Goal: Task Accomplishment & Management: Use online tool/utility

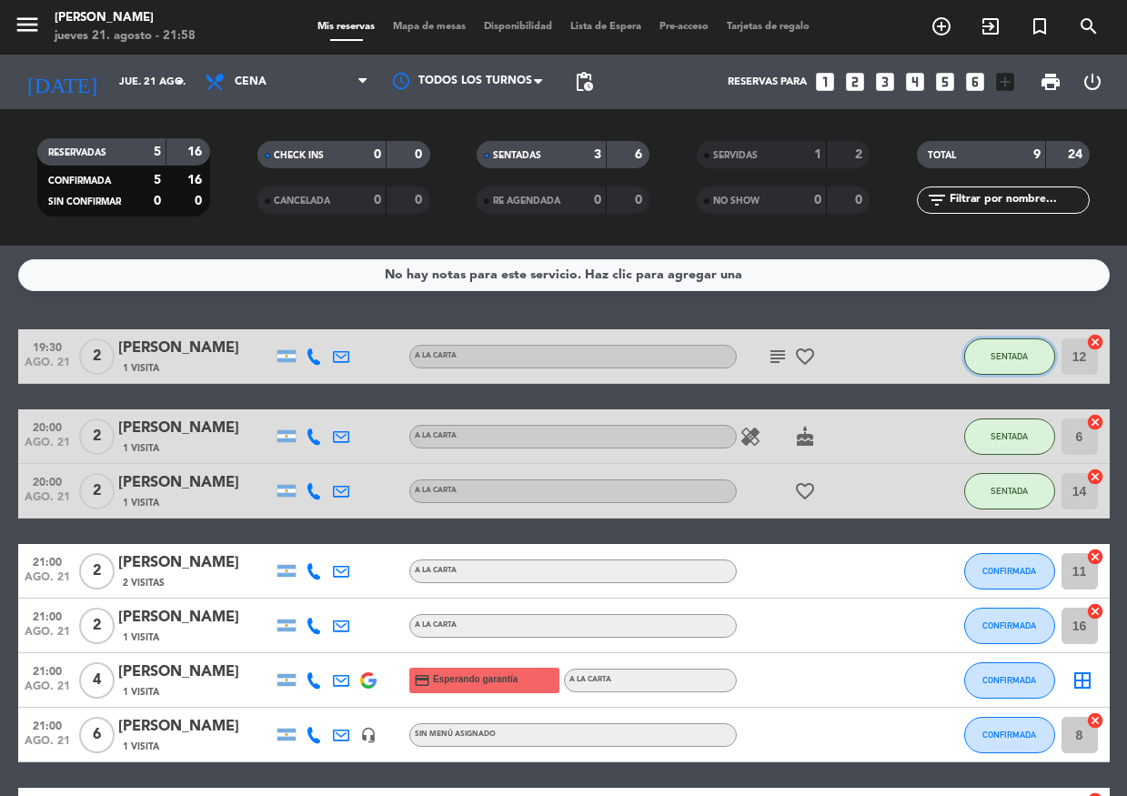
click at [1003, 348] on button "SENTADA" at bounding box center [1009, 356] width 91 height 36
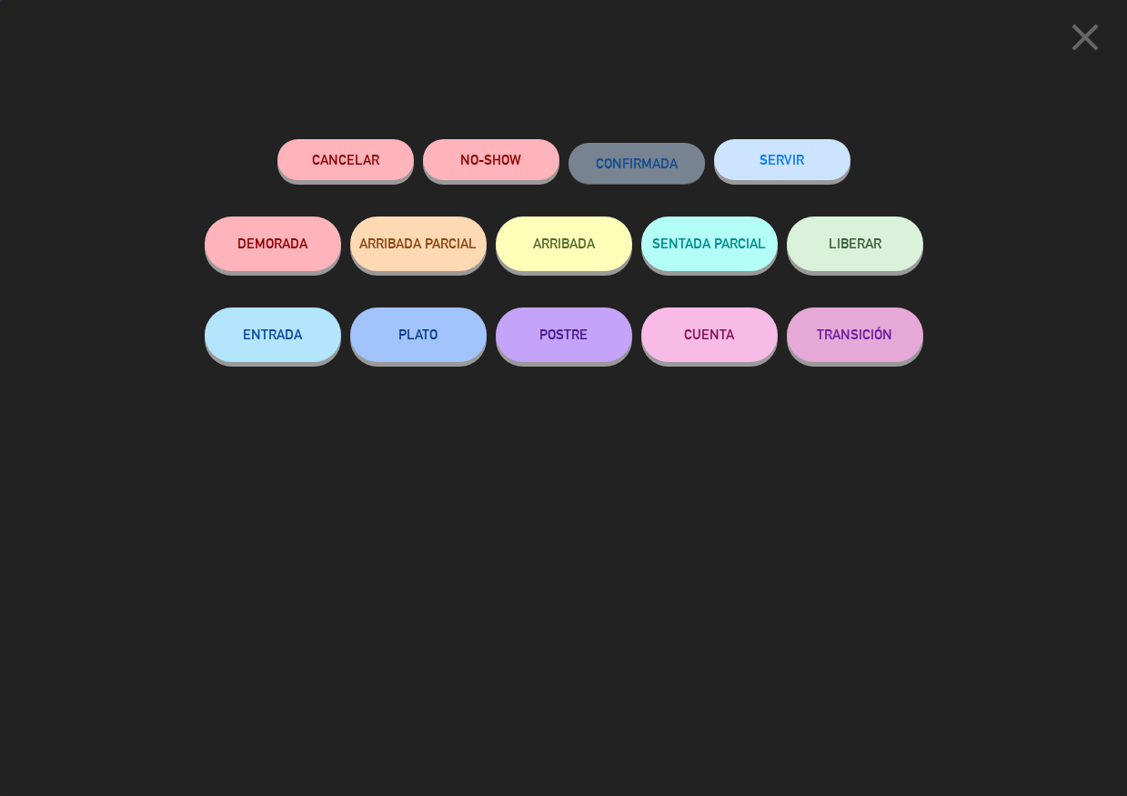
click at [812, 170] on button "SERVIR" at bounding box center [782, 159] width 136 height 41
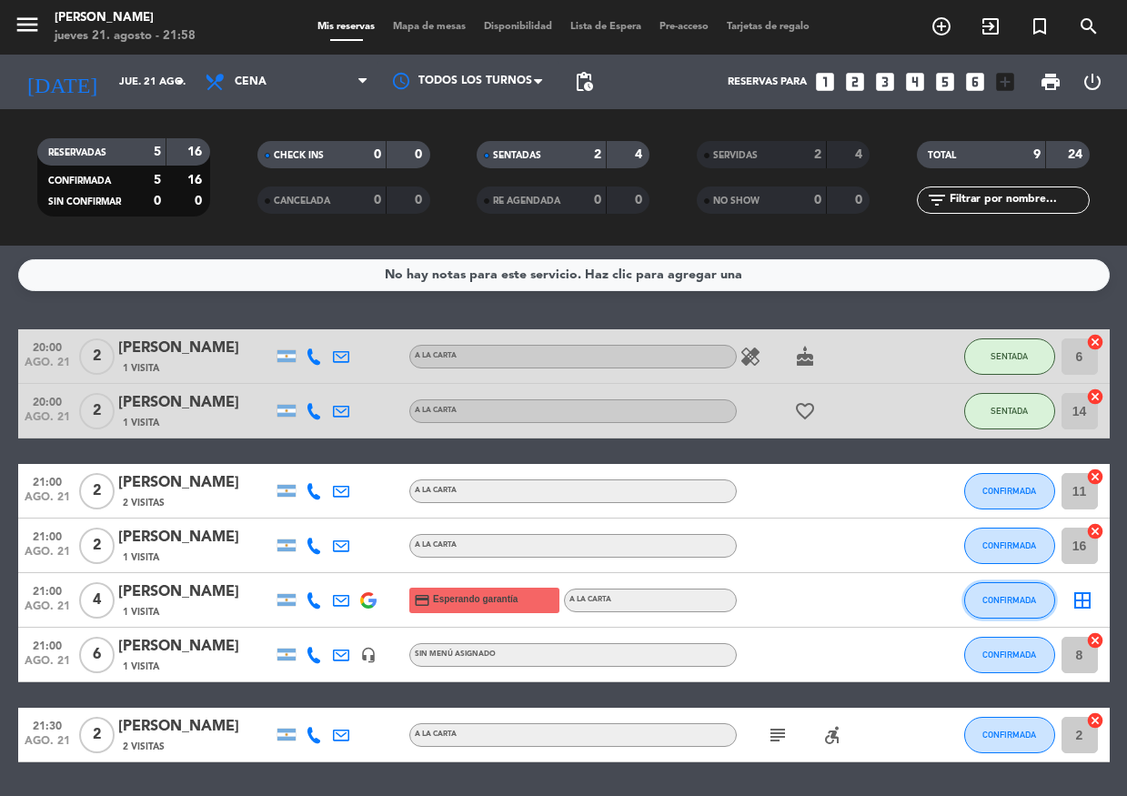
click at [1042, 602] on button "CONFIRMADA" at bounding box center [1009, 600] width 91 height 36
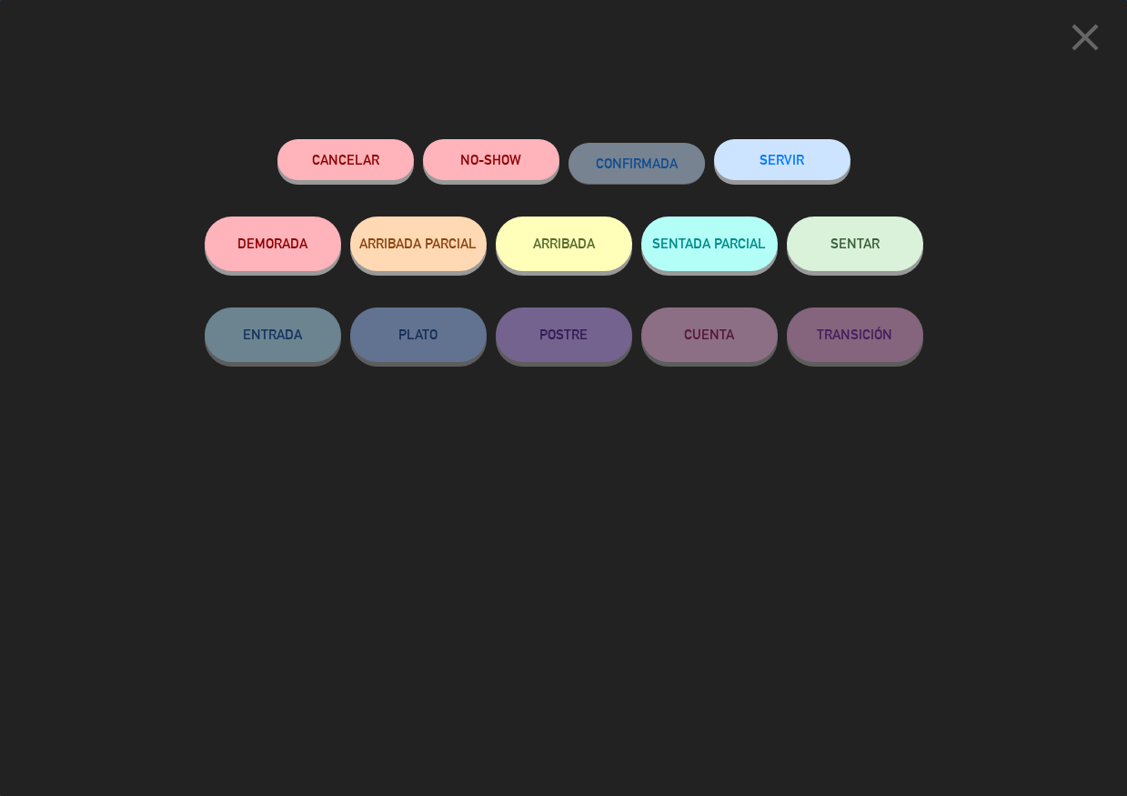
click at [835, 231] on button "SENTAR" at bounding box center [855, 244] width 136 height 55
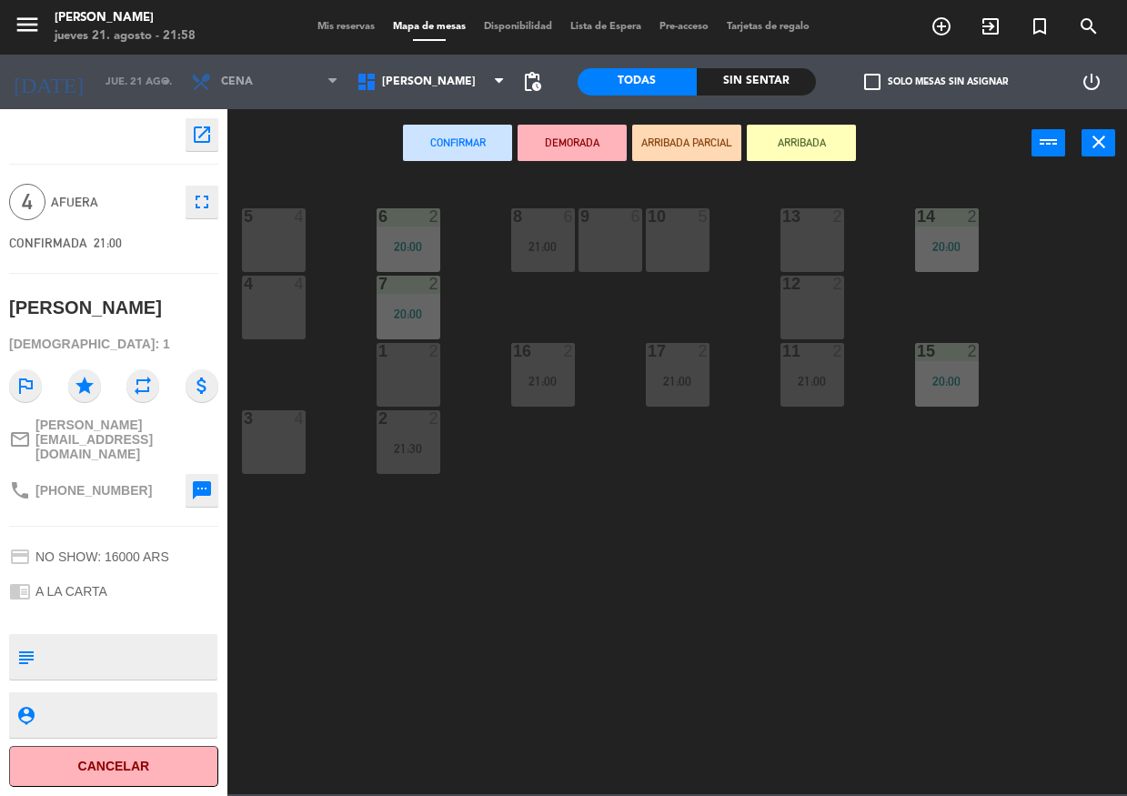
click at [678, 227] on div "10 5" at bounding box center [678, 240] width 64 height 64
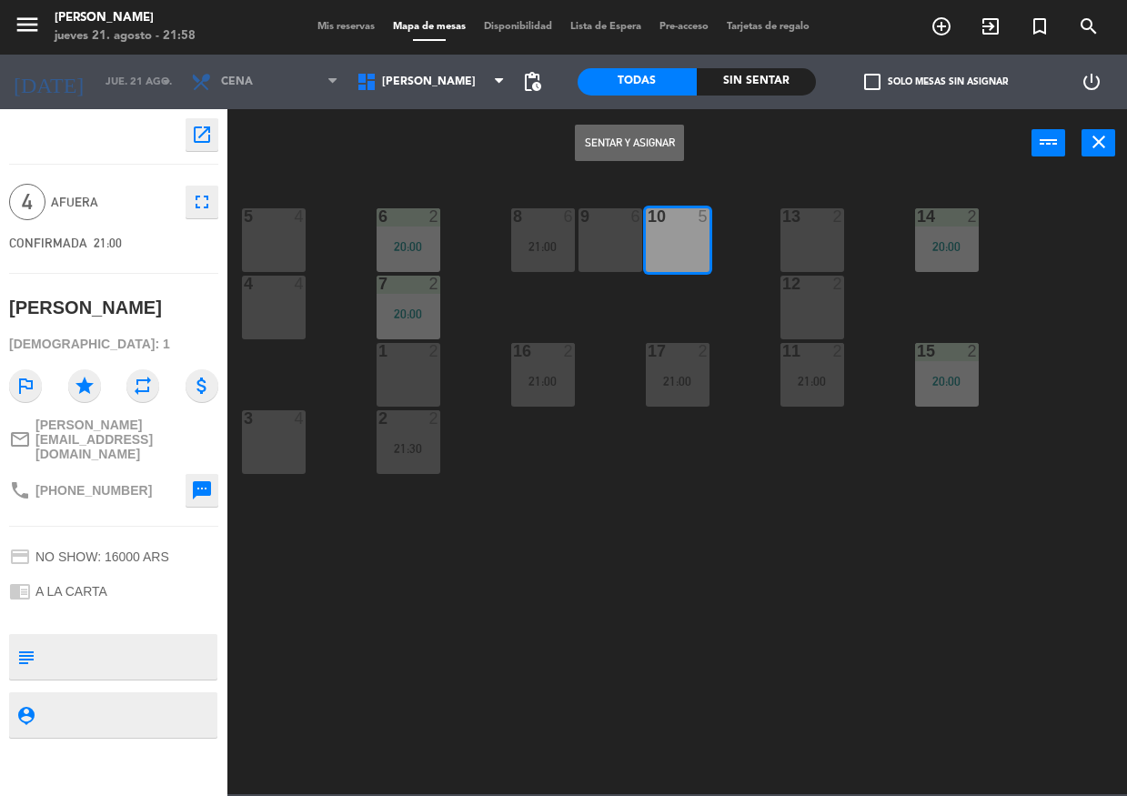
click at [681, 142] on button "Sentar y Asignar" at bounding box center [629, 143] width 109 height 36
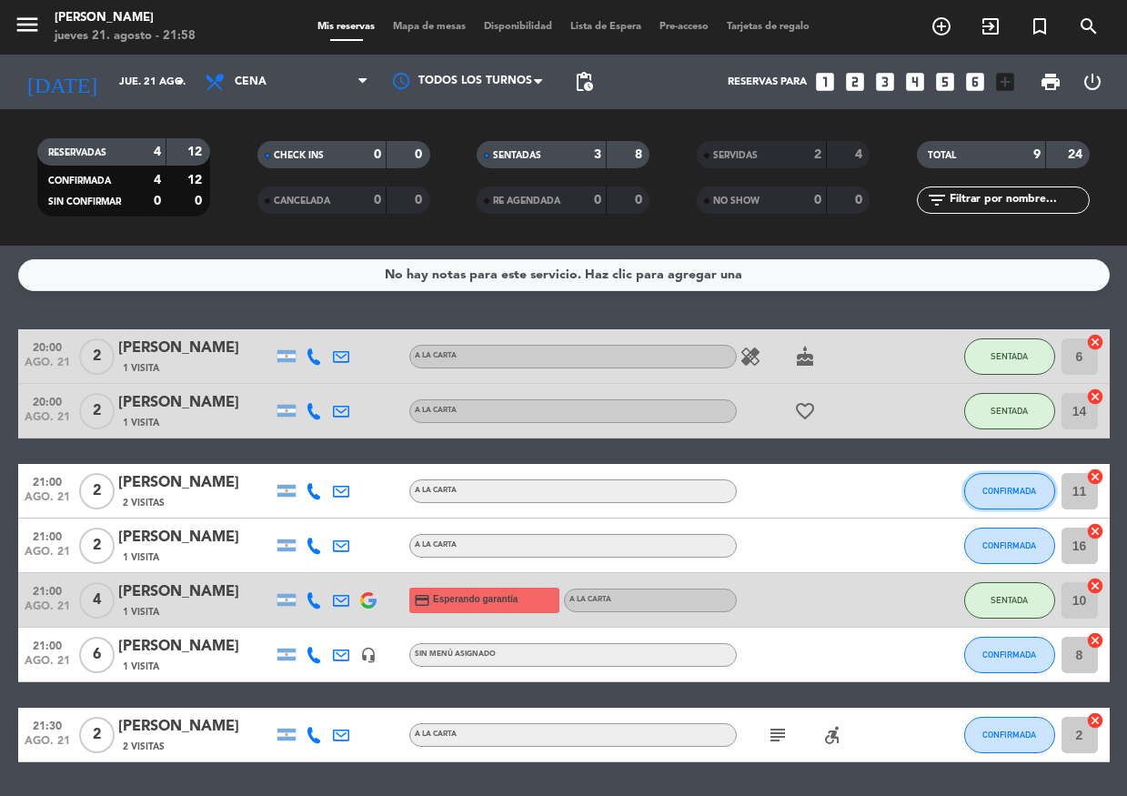
click at [1031, 489] on span "CONFIRMADA" at bounding box center [1010, 491] width 54 height 10
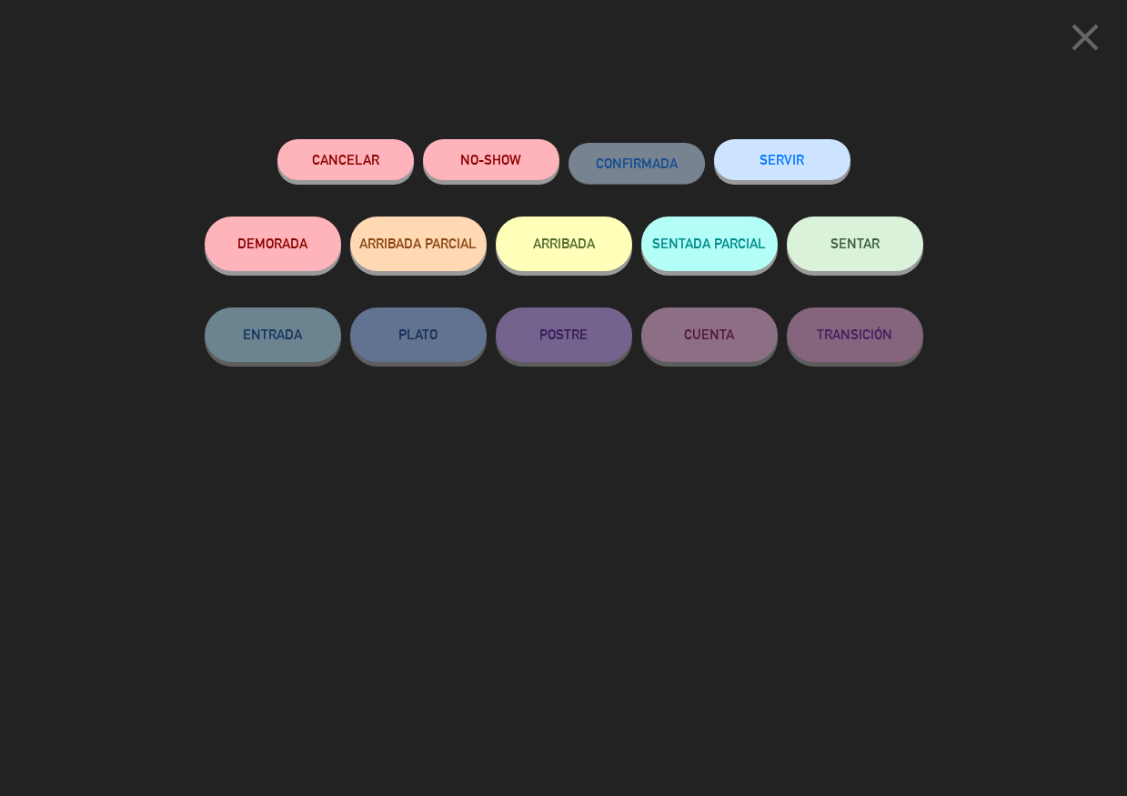
click at [841, 237] on button "SENTAR" at bounding box center [855, 244] width 136 height 55
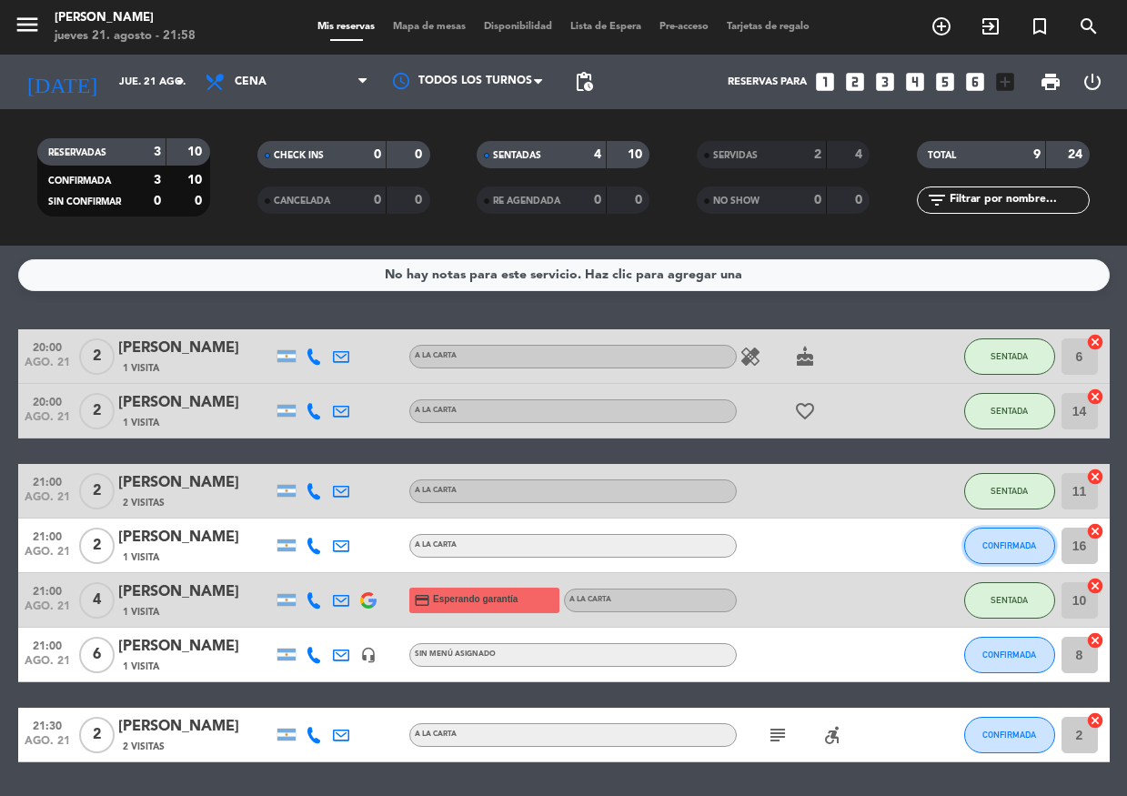
click at [1016, 541] on span "CONFIRMADA" at bounding box center [1010, 545] width 54 height 10
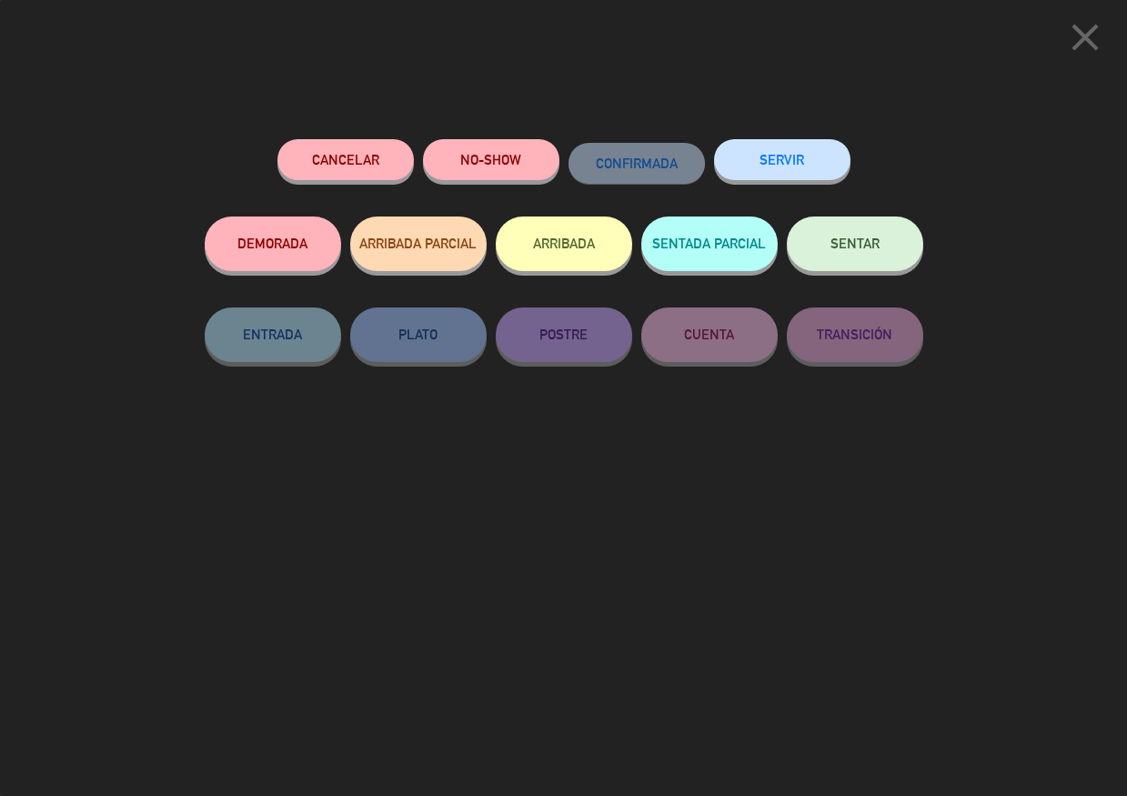
click at [855, 253] on button "SENTAR" at bounding box center [855, 244] width 136 height 55
click at [830, 233] on button "SENTAR" at bounding box center [855, 244] width 136 height 55
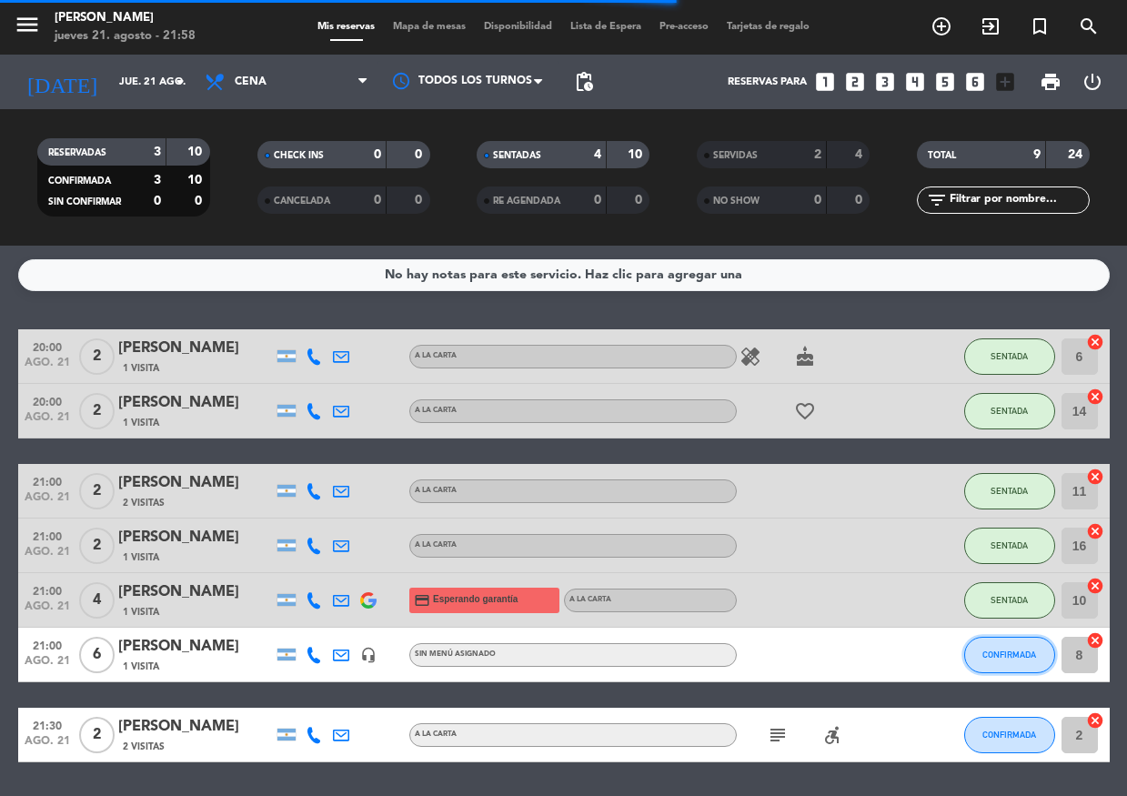
click at [1006, 649] on button "CONFIRMADA" at bounding box center [1009, 655] width 91 height 36
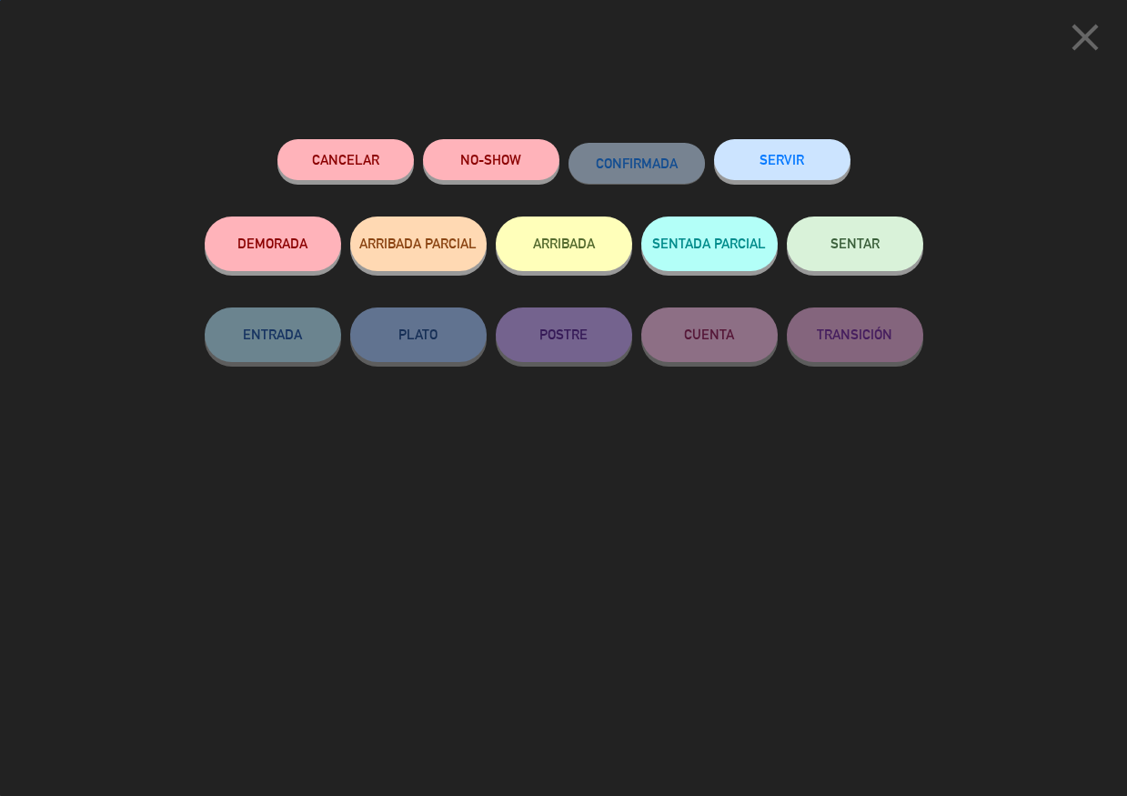
click at [827, 235] on button "SENTAR" at bounding box center [855, 244] width 136 height 55
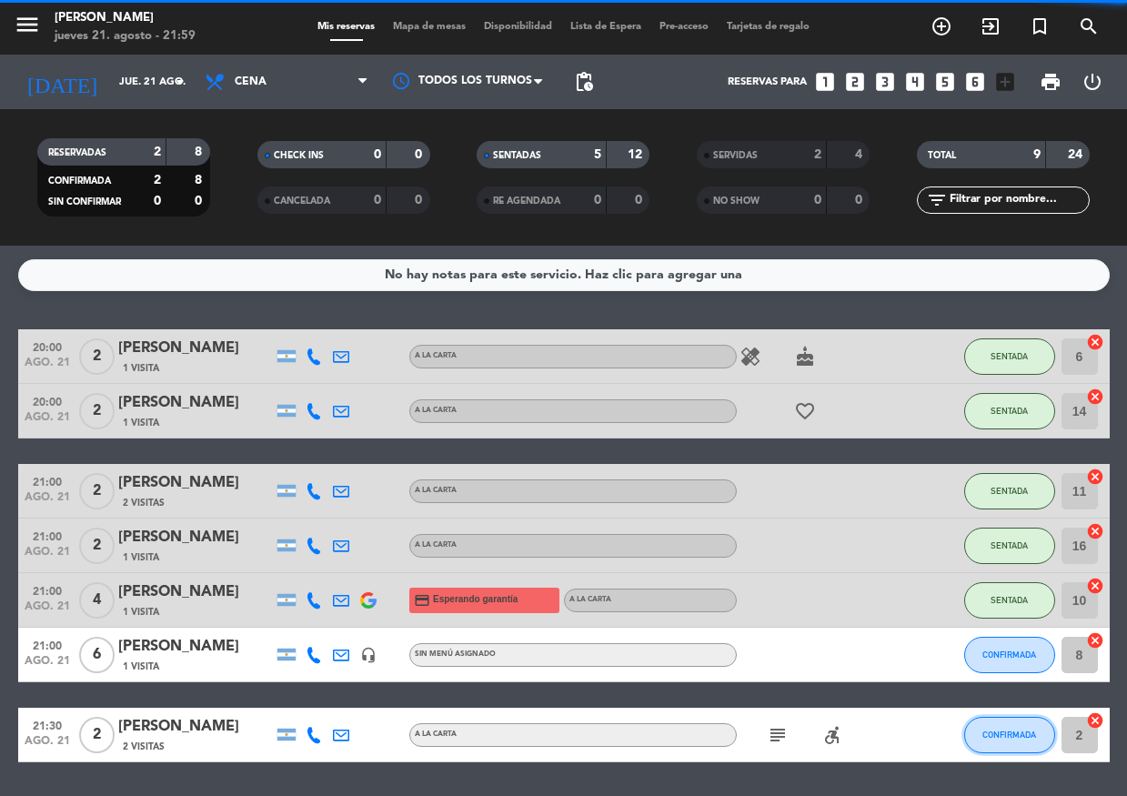
click at [1035, 735] on span "CONFIRMADA" at bounding box center [1010, 735] width 54 height 10
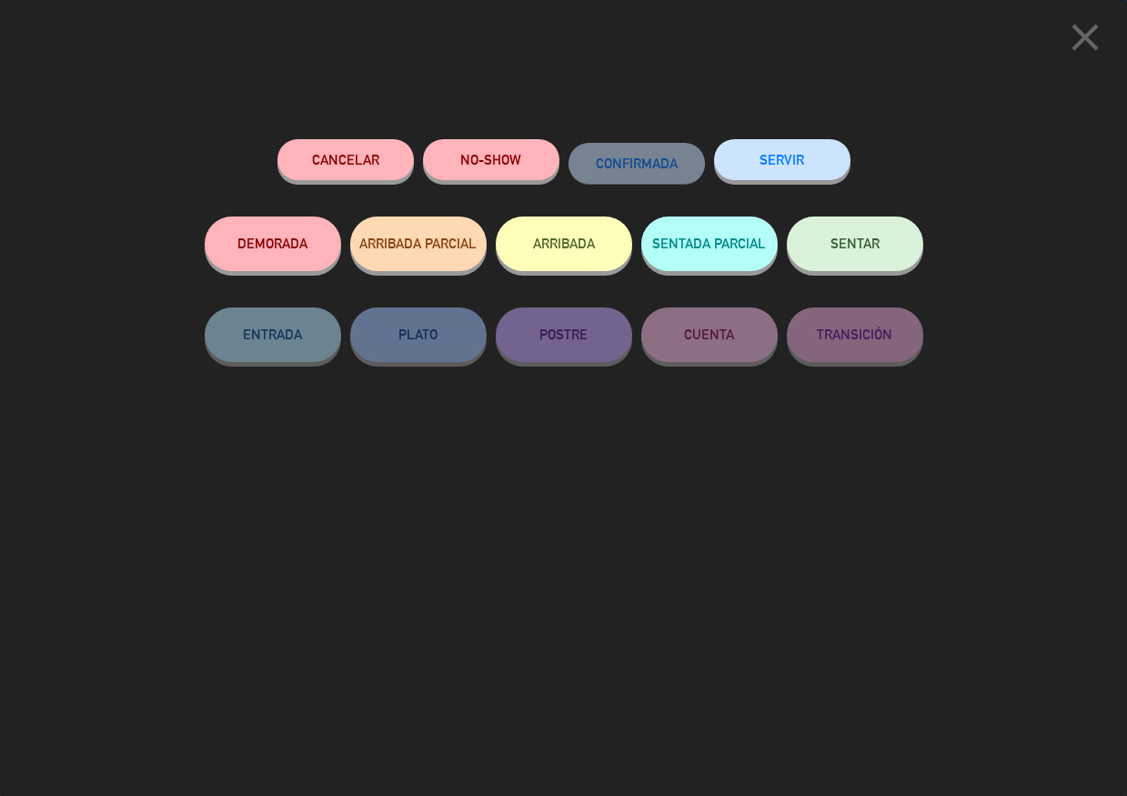
click at [835, 251] on span "SENTAR" at bounding box center [855, 243] width 49 height 15
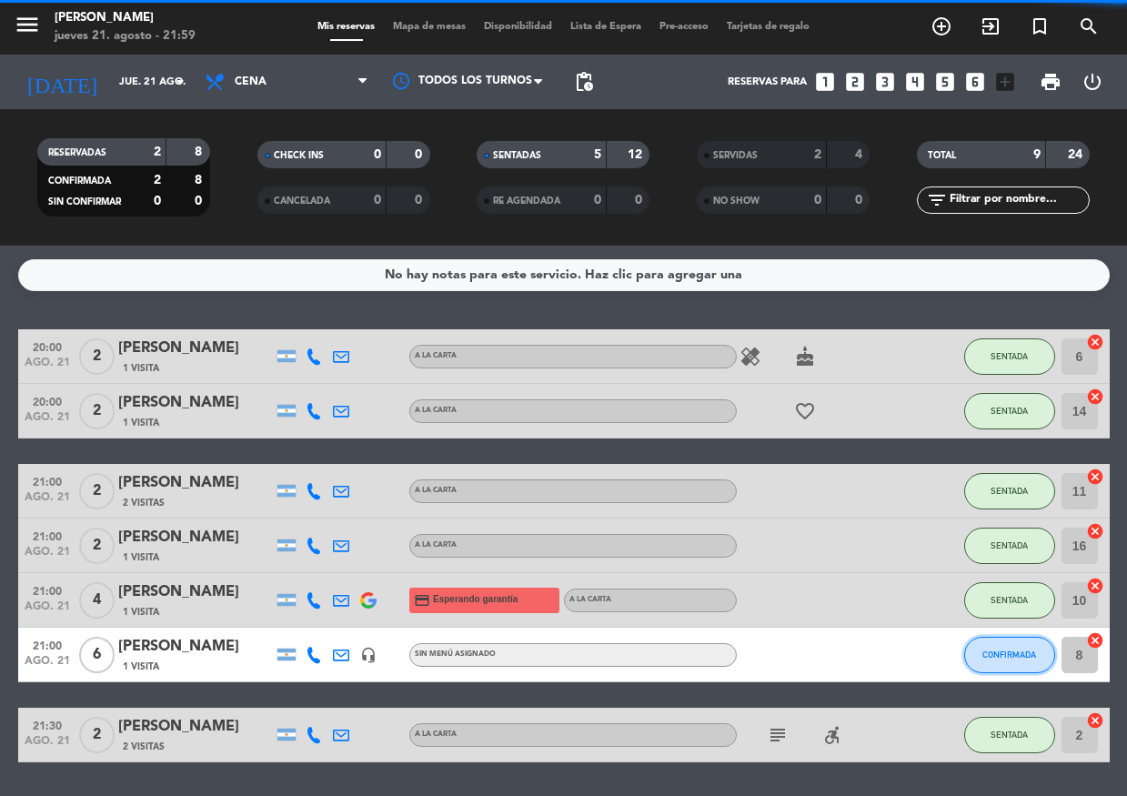
click at [1029, 653] on span "CONFIRMADA" at bounding box center [1010, 655] width 54 height 10
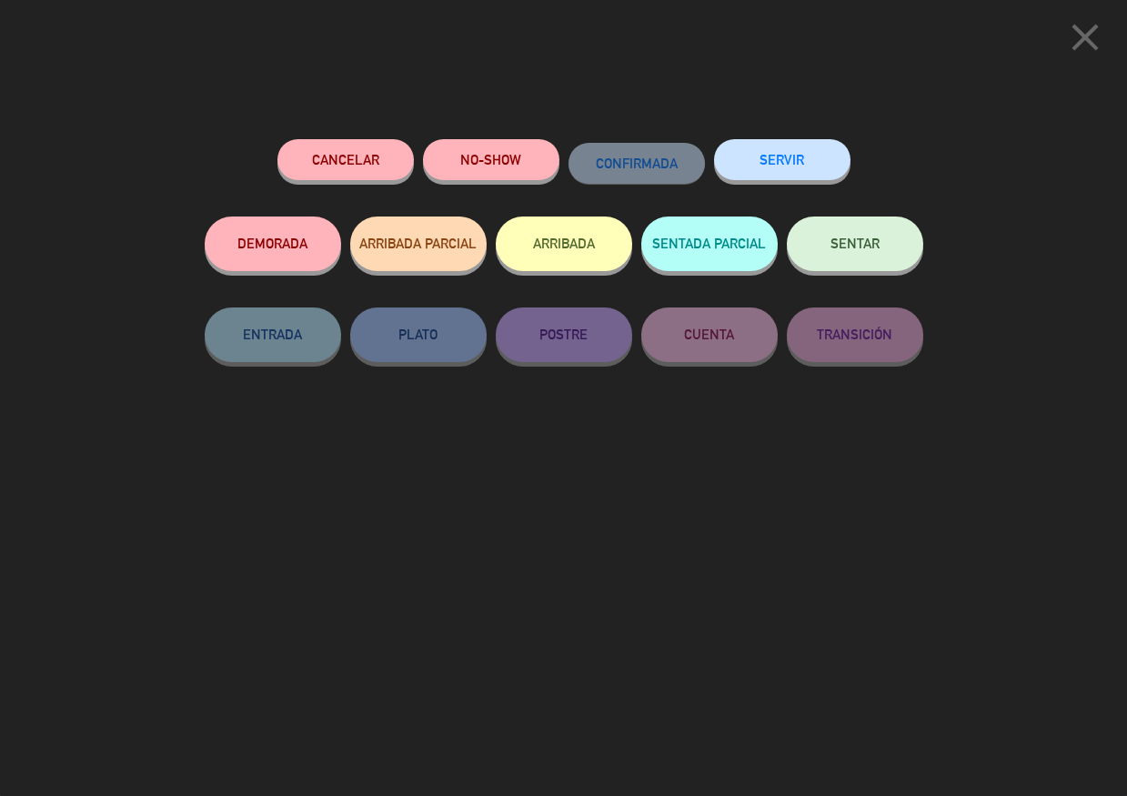
click at [865, 262] on button "SENTAR" at bounding box center [855, 244] width 136 height 55
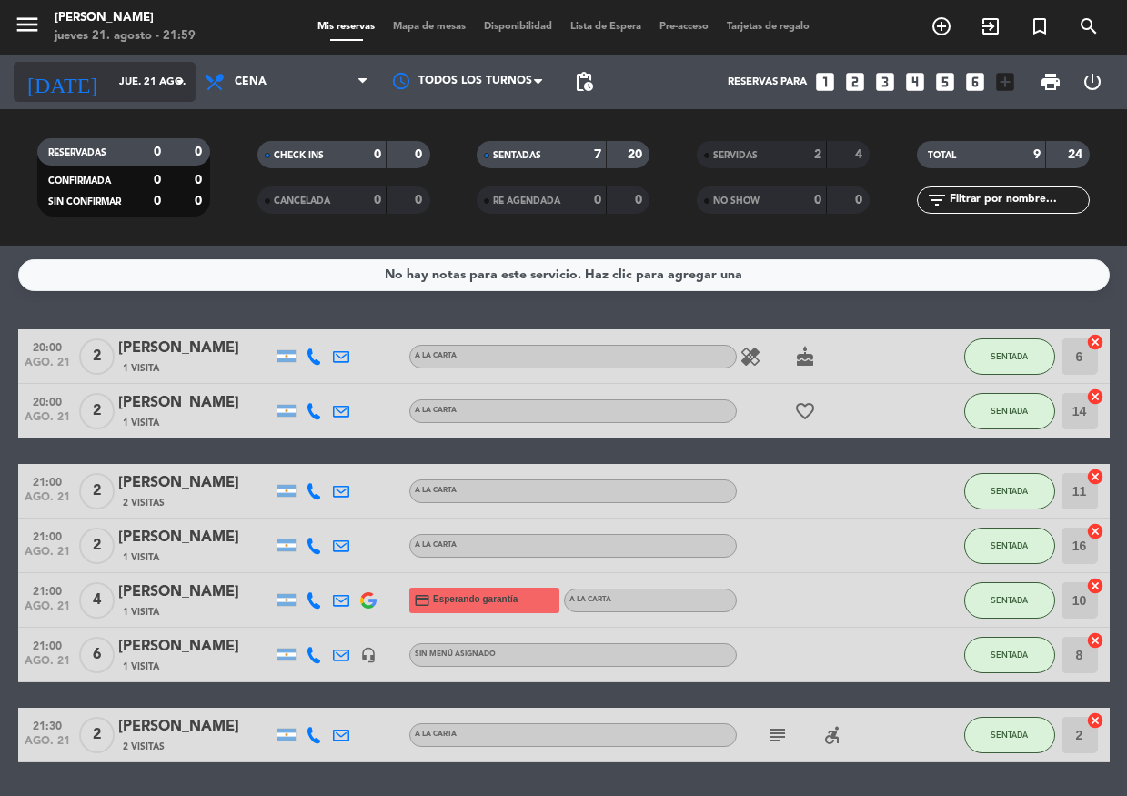
click at [177, 72] on div "[DATE] [DATE] arrow_drop_down" at bounding box center [105, 82] width 182 height 40
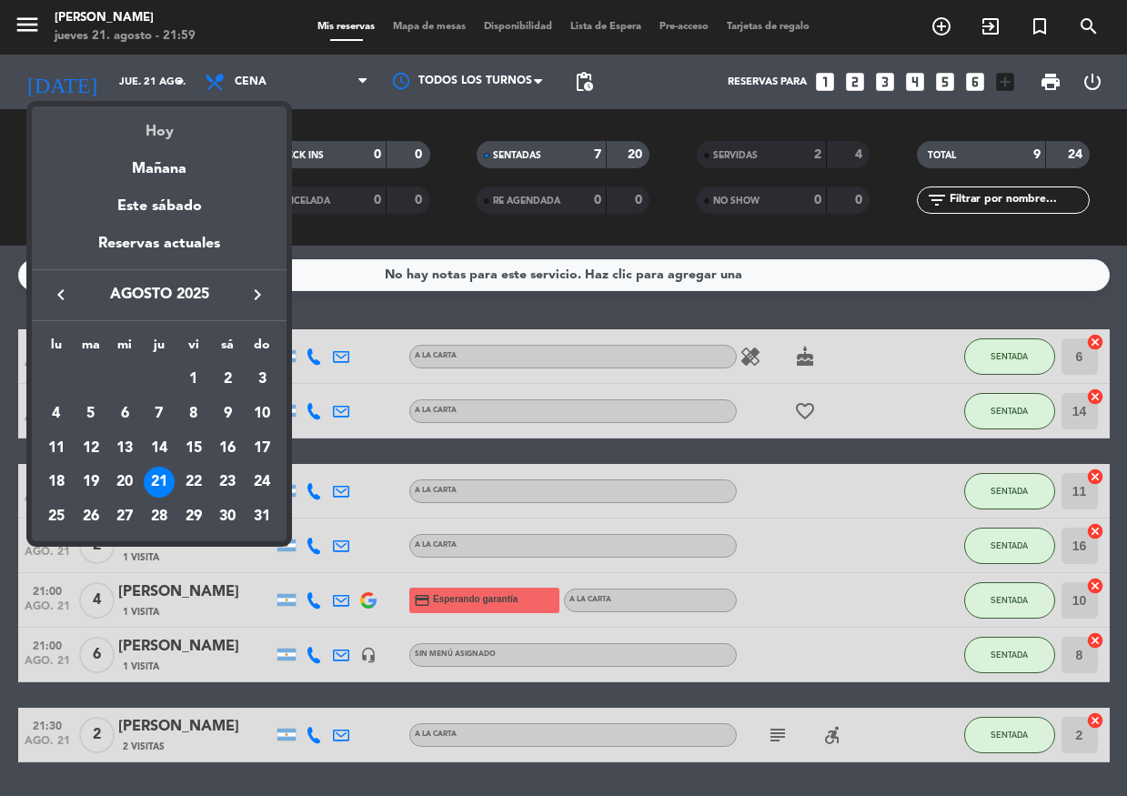
click at [182, 126] on div "Hoy" at bounding box center [159, 124] width 255 height 37
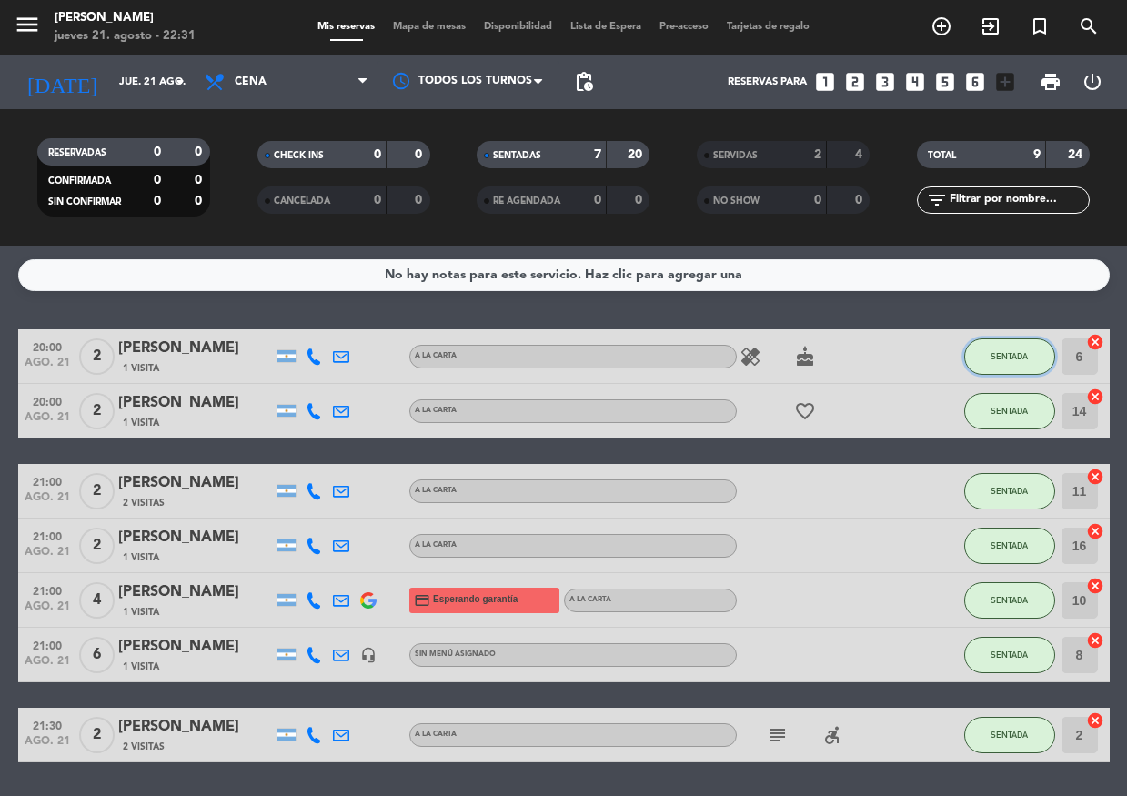
click at [1000, 359] on span "SENTADA" at bounding box center [1009, 356] width 37 height 10
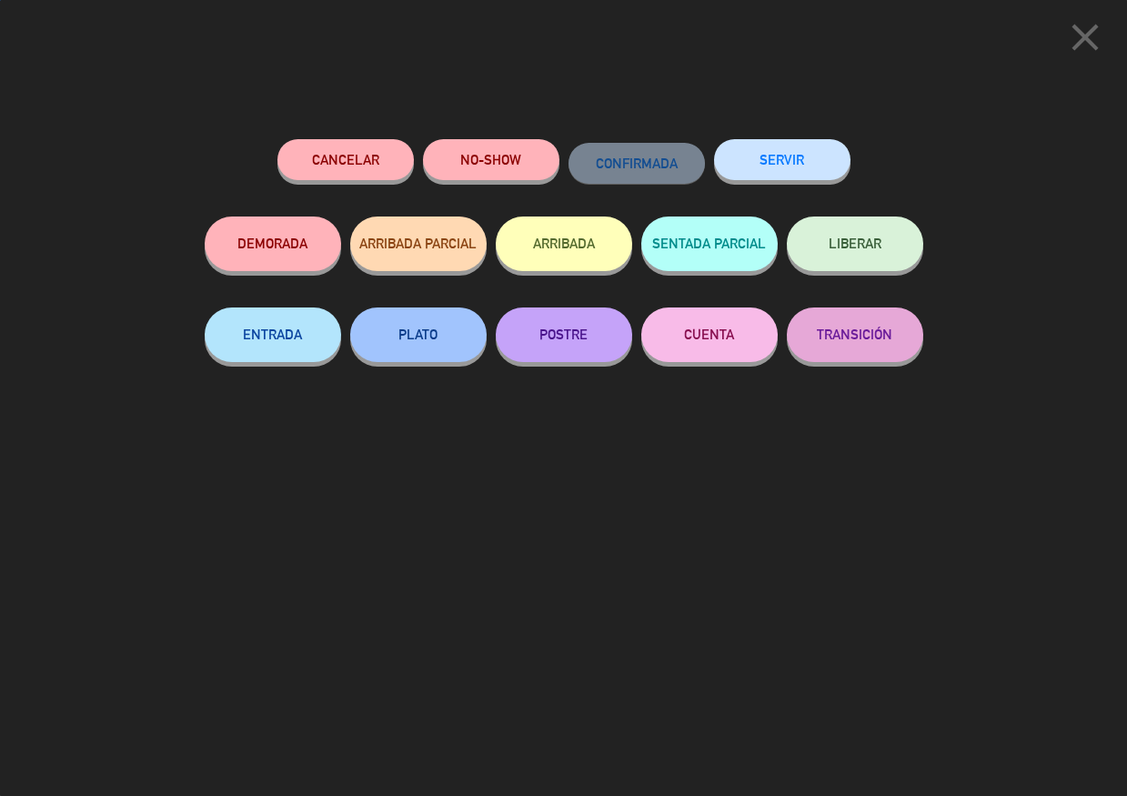
click at [801, 172] on button "SERVIR" at bounding box center [782, 159] width 136 height 41
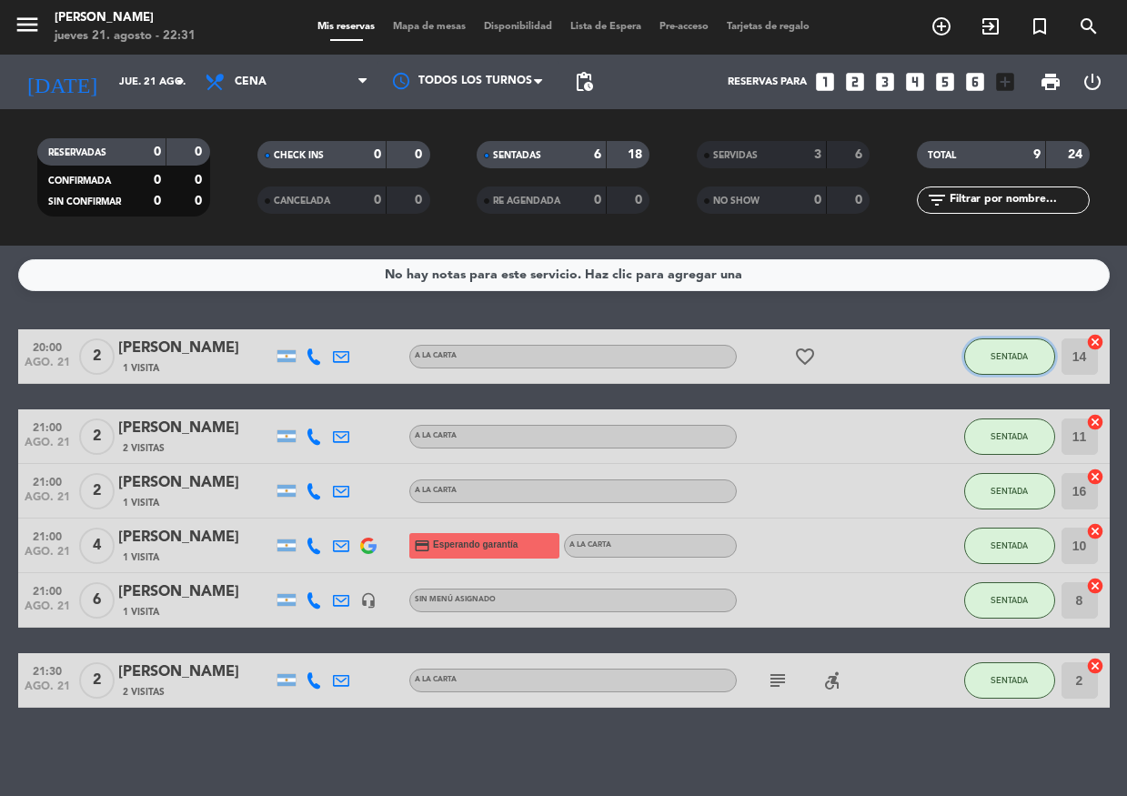
click at [974, 363] on button "SENTADA" at bounding box center [1009, 356] width 91 height 36
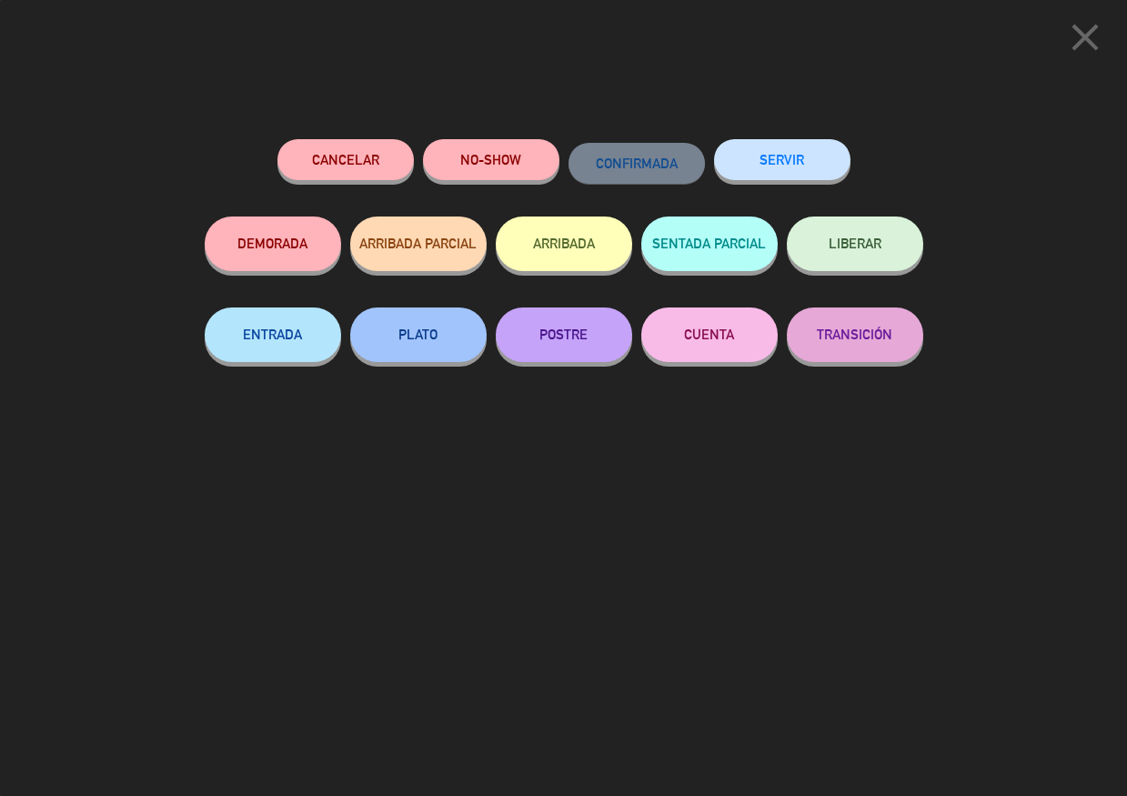
click at [741, 155] on button "SERVIR" at bounding box center [782, 159] width 136 height 41
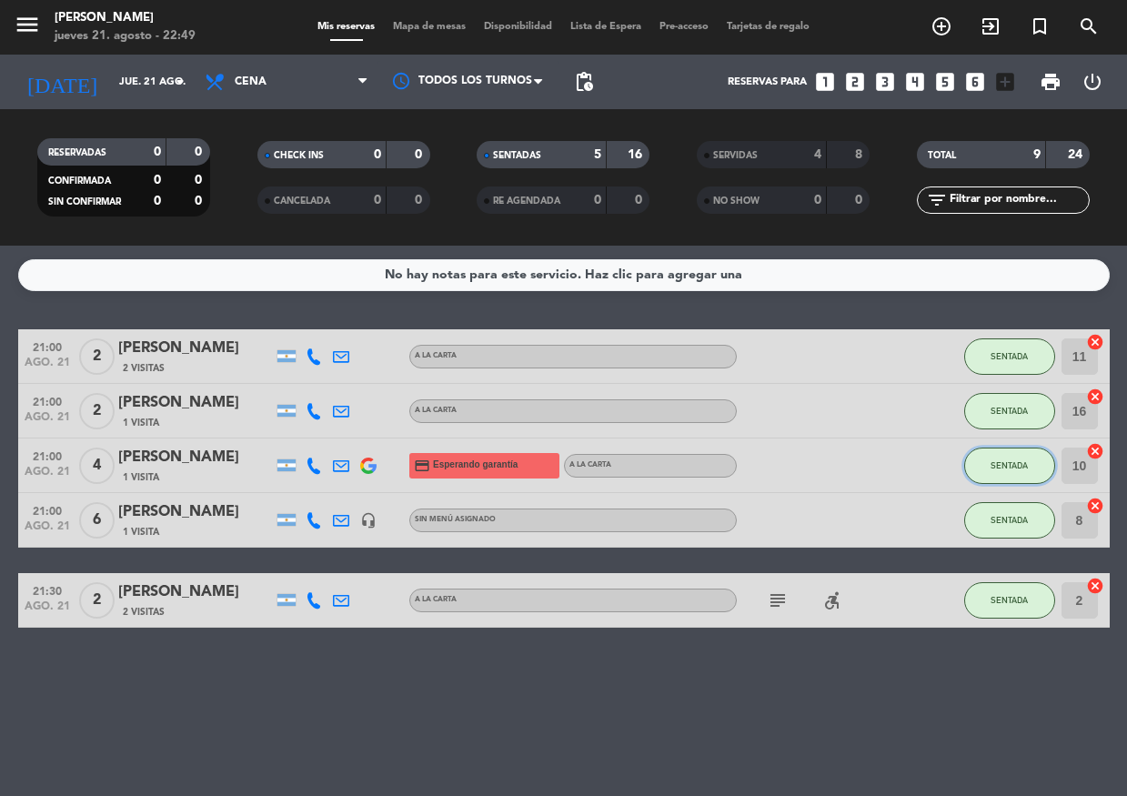
click at [993, 456] on button "SENTADA" at bounding box center [1009, 466] width 91 height 36
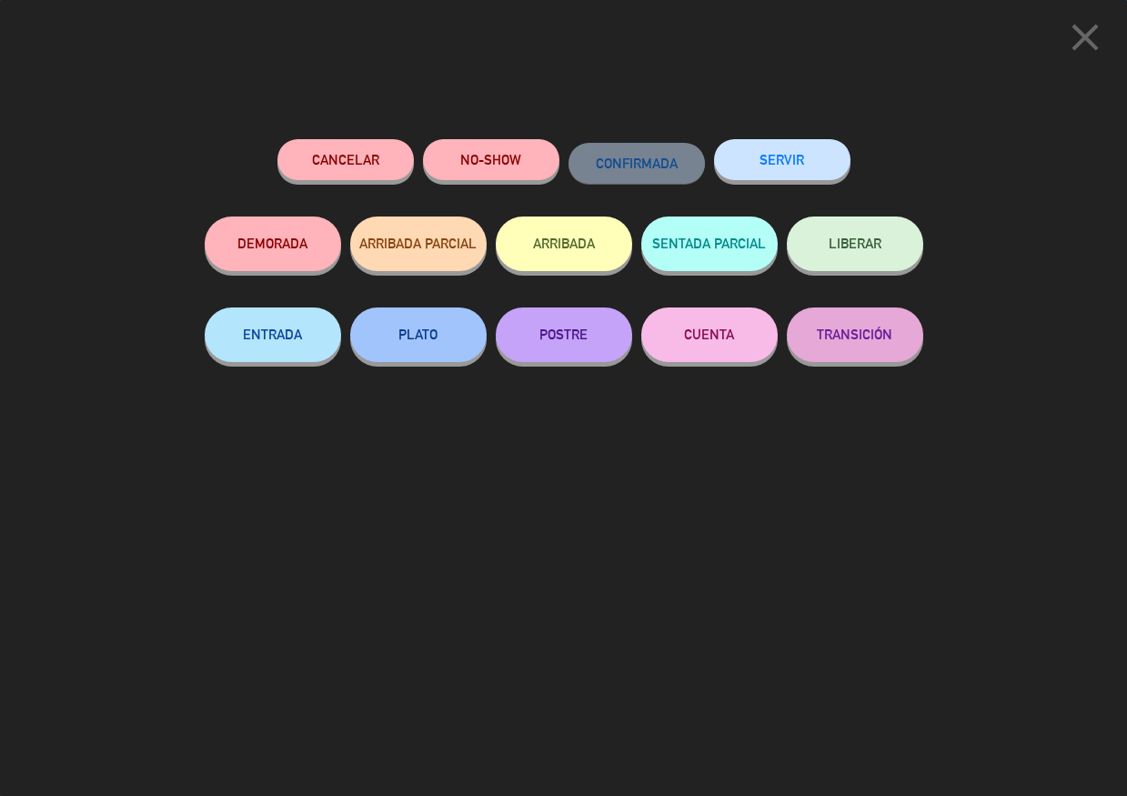
click at [759, 145] on button "SERVIR" at bounding box center [782, 159] width 136 height 41
